Goal: Task Accomplishment & Management: Use online tool/utility

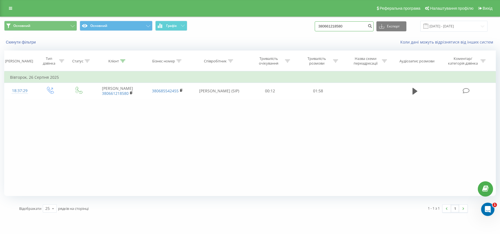
click at [359, 31] on input "380661218580" at bounding box center [344, 26] width 59 height 10
paste input "+380 96 745-77-93"
type input "380967457793"
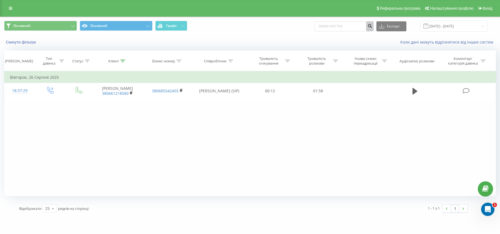
click at [372, 27] on icon "submit" at bounding box center [369, 25] width 5 height 3
